Goal: Task Accomplishment & Management: Use online tool/utility

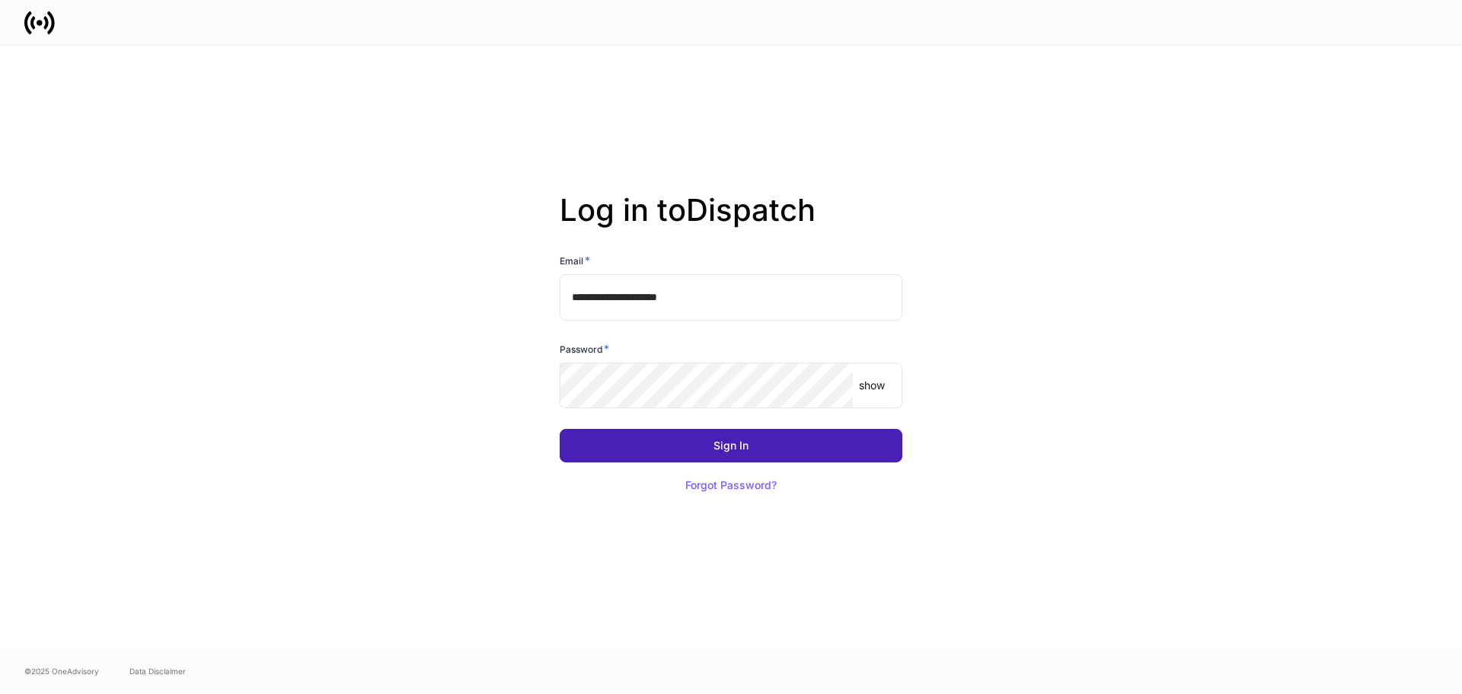
click at [831, 432] on button "Sign In" at bounding box center [731, 446] width 343 height 34
